Goal: Book appointment/travel/reservation

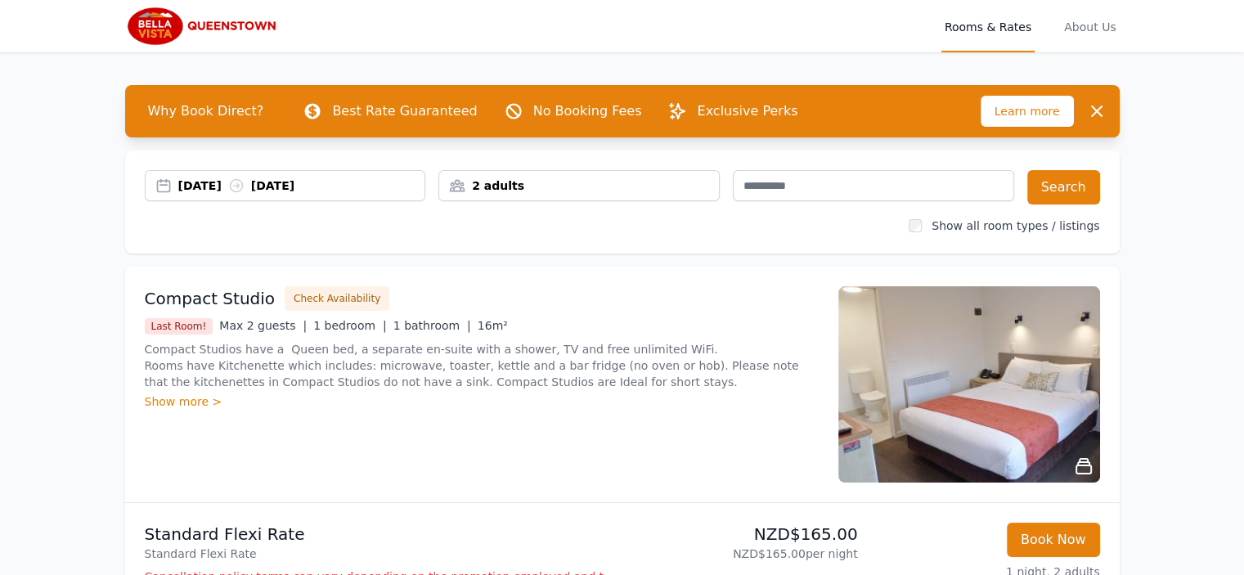
click at [232, 186] on div "[DATE] [DATE]" at bounding box center [301, 185] width 247 height 16
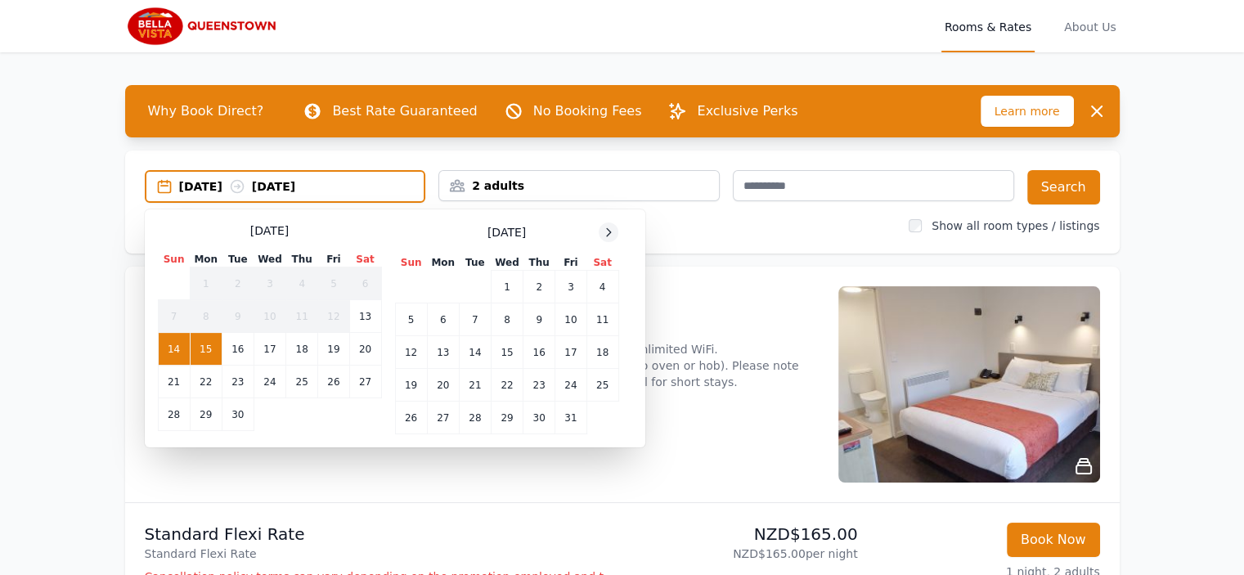
click at [601, 225] on div at bounding box center [608, 232] width 20 height 20
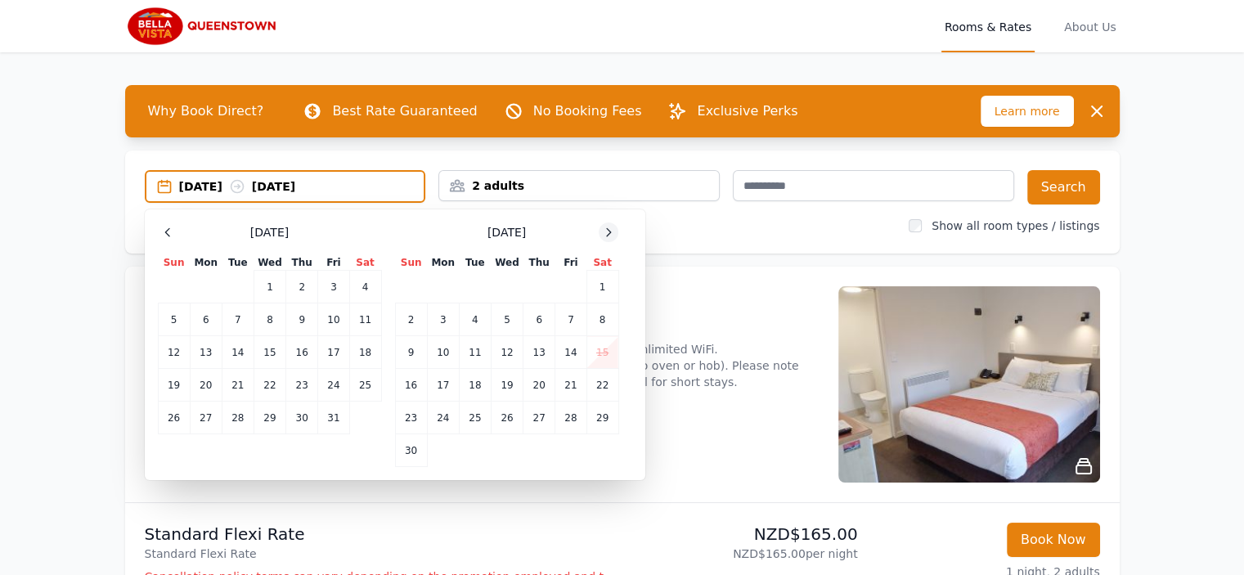
click at [601, 225] on div at bounding box center [608, 232] width 20 height 20
click at [604, 347] on td "20" at bounding box center [602, 352] width 32 height 33
click at [410, 389] on td "21" at bounding box center [411, 385] width 32 height 33
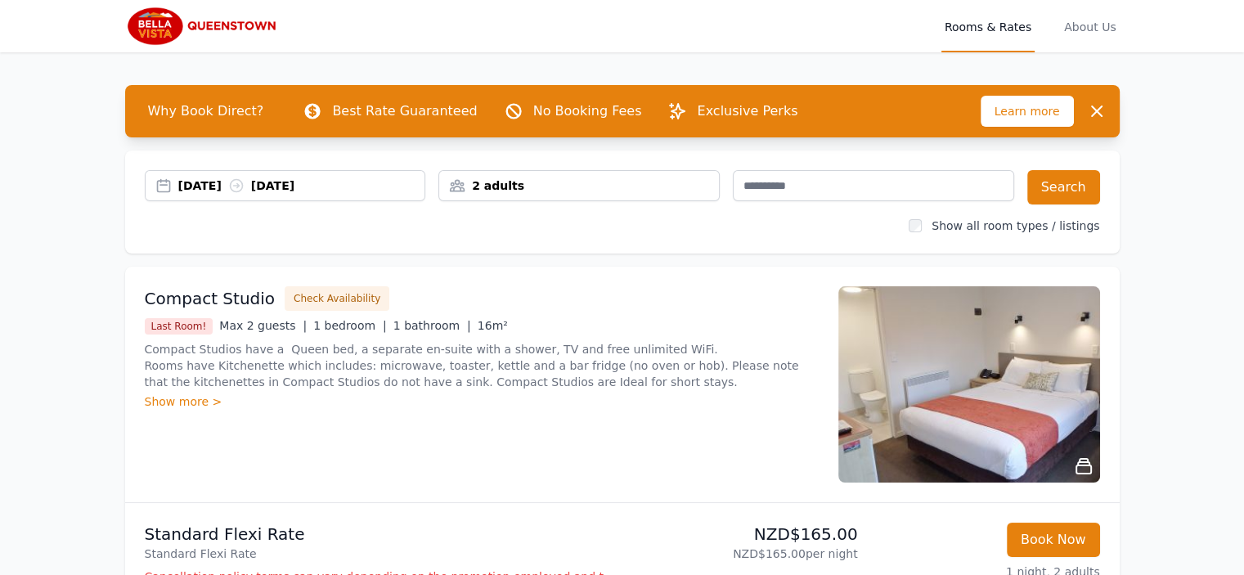
click at [589, 196] on div "2 adults" at bounding box center [578, 185] width 281 height 31
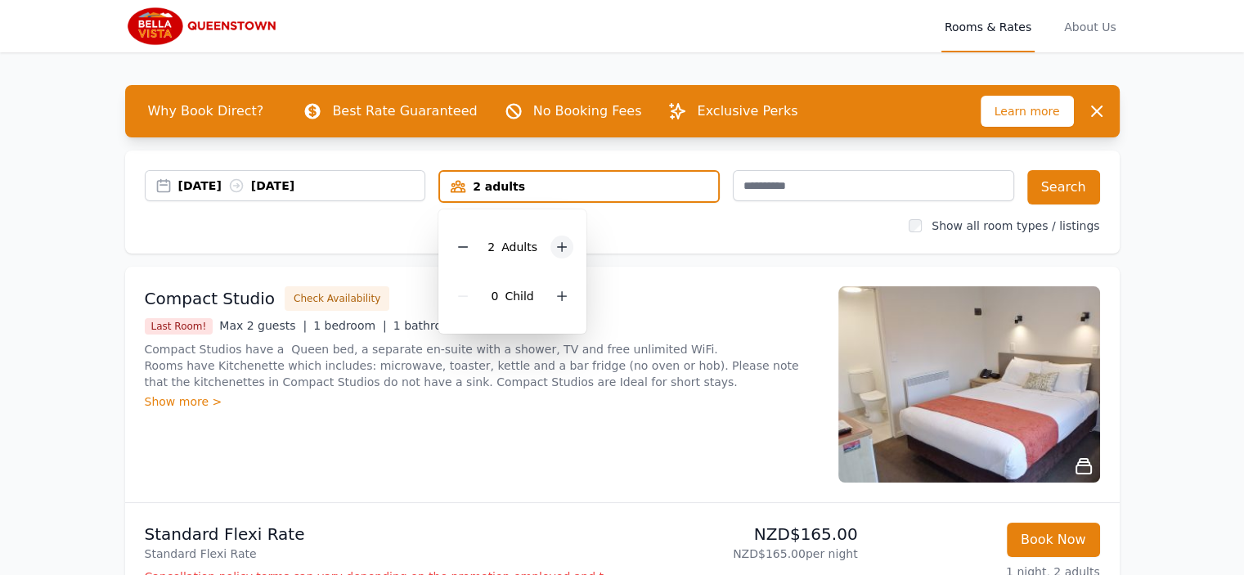
click at [563, 246] on icon at bounding box center [562, 247] width 9 height 9
click at [1053, 192] on button "Search" at bounding box center [1063, 187] width 73 height 34
